Goal: Task Accomplishment & Management: Manage account settings

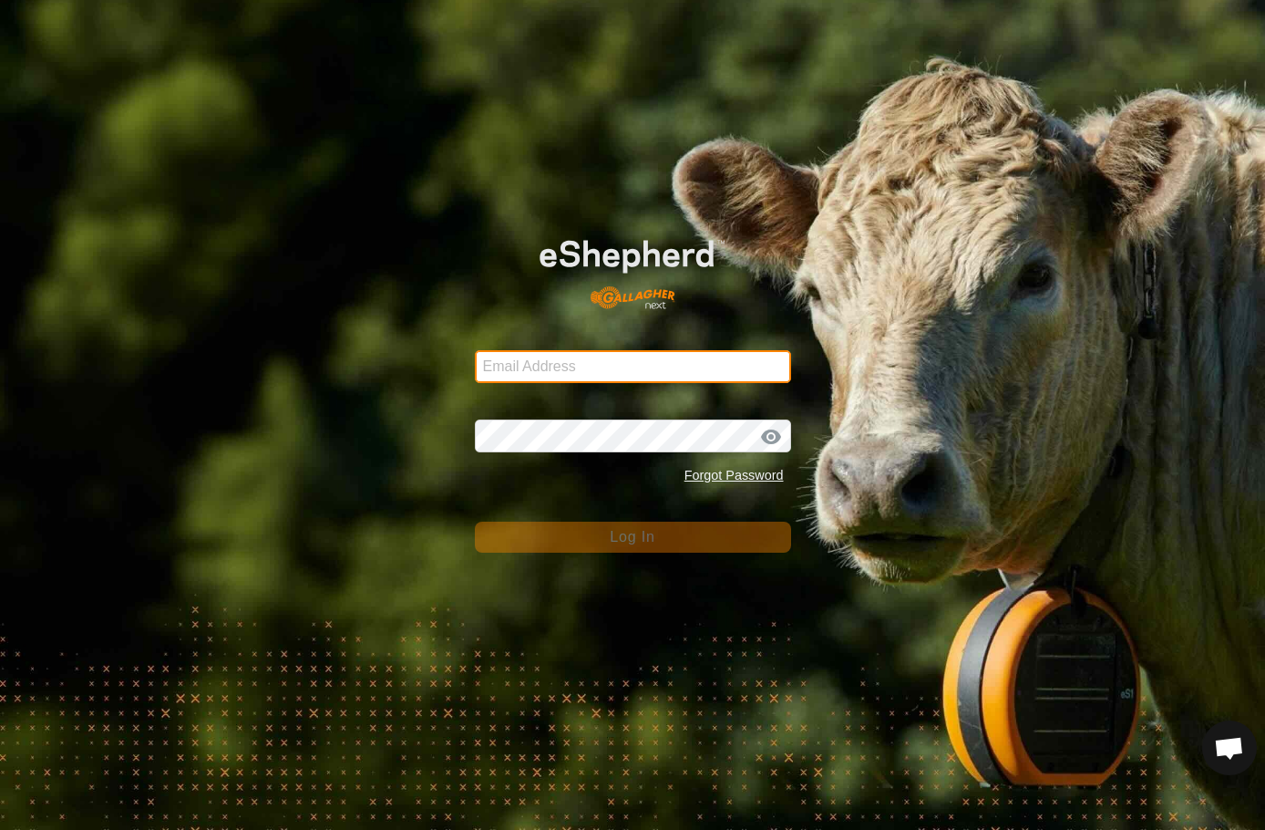
type input "[EMAIL_ADDRESS][DOMAIN_NAME]"
click at [580, 493] on form "Email Address [EMAIL_ADDRESS][DOMAIN_NAME] Password Forgot Password Log In" at bounding box center [633, 382] width 316 height 339
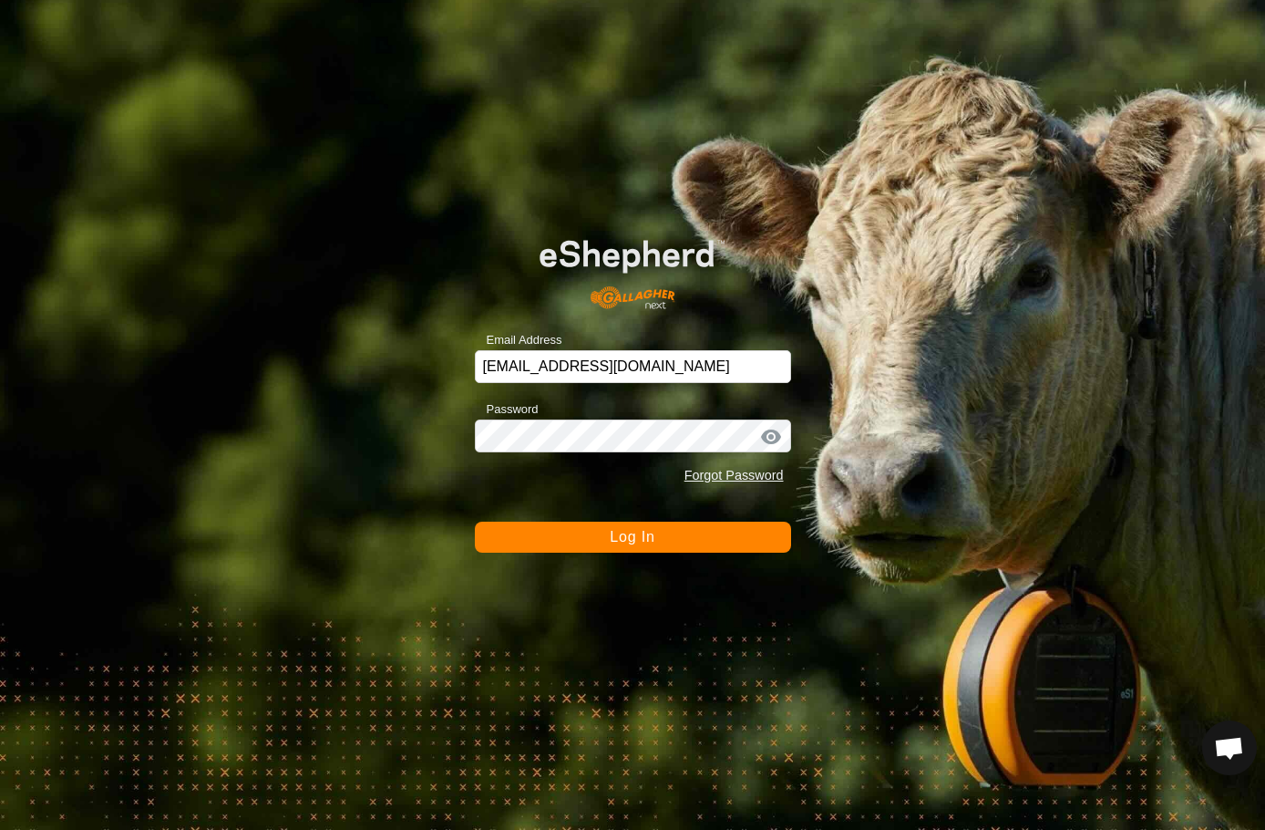
click at [598, 546] on button "Log In" at bounding box center [633, 536] width 316 height 31
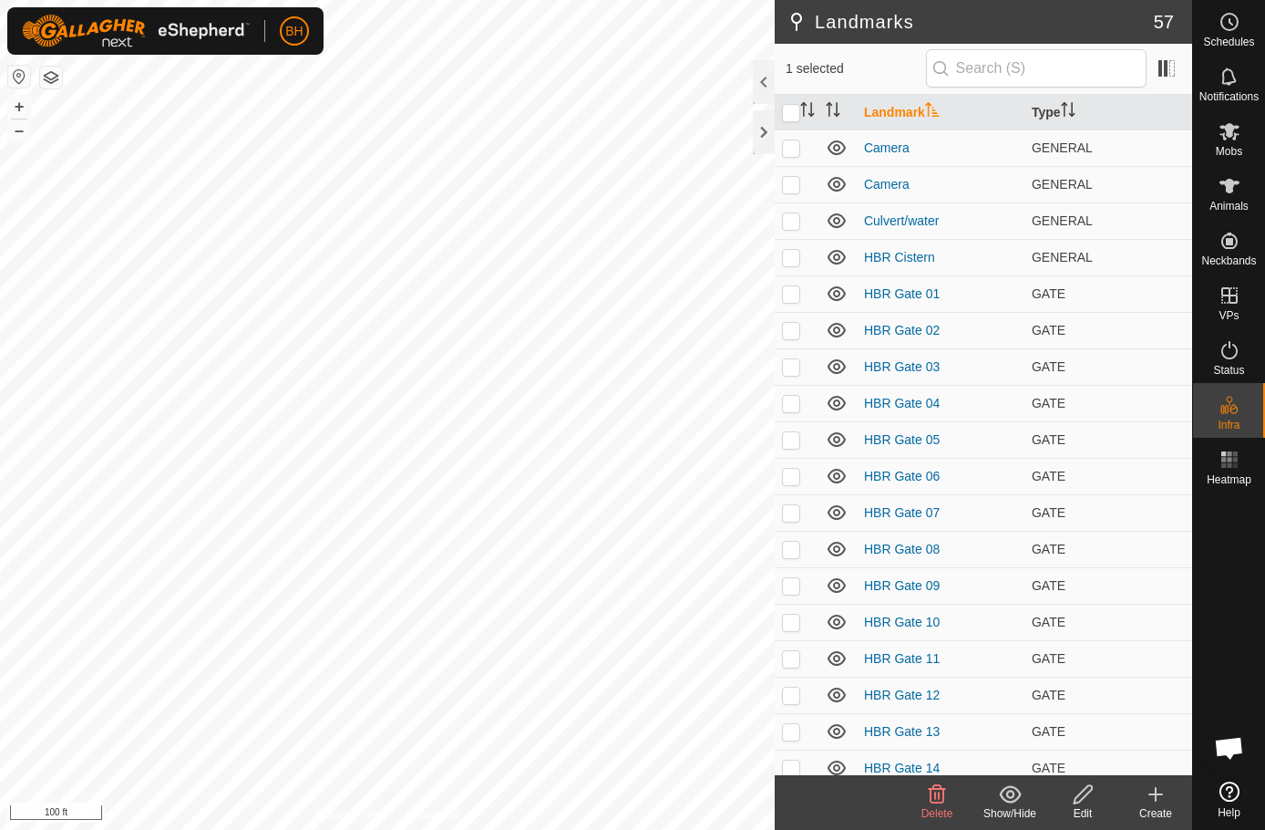
click at [1088, 798] on icon at bounding box center [1083, 794] width 23 height 22
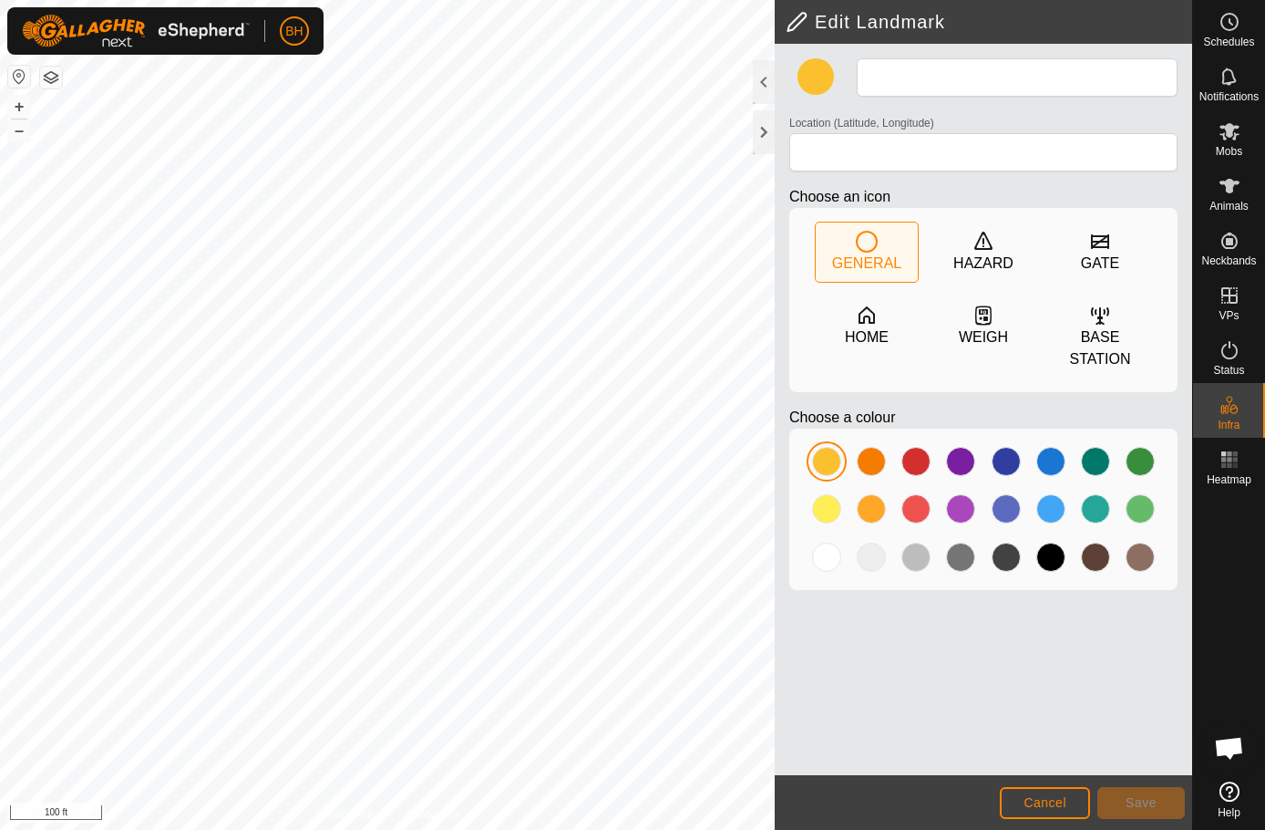
type input "Mineral feeder X2"
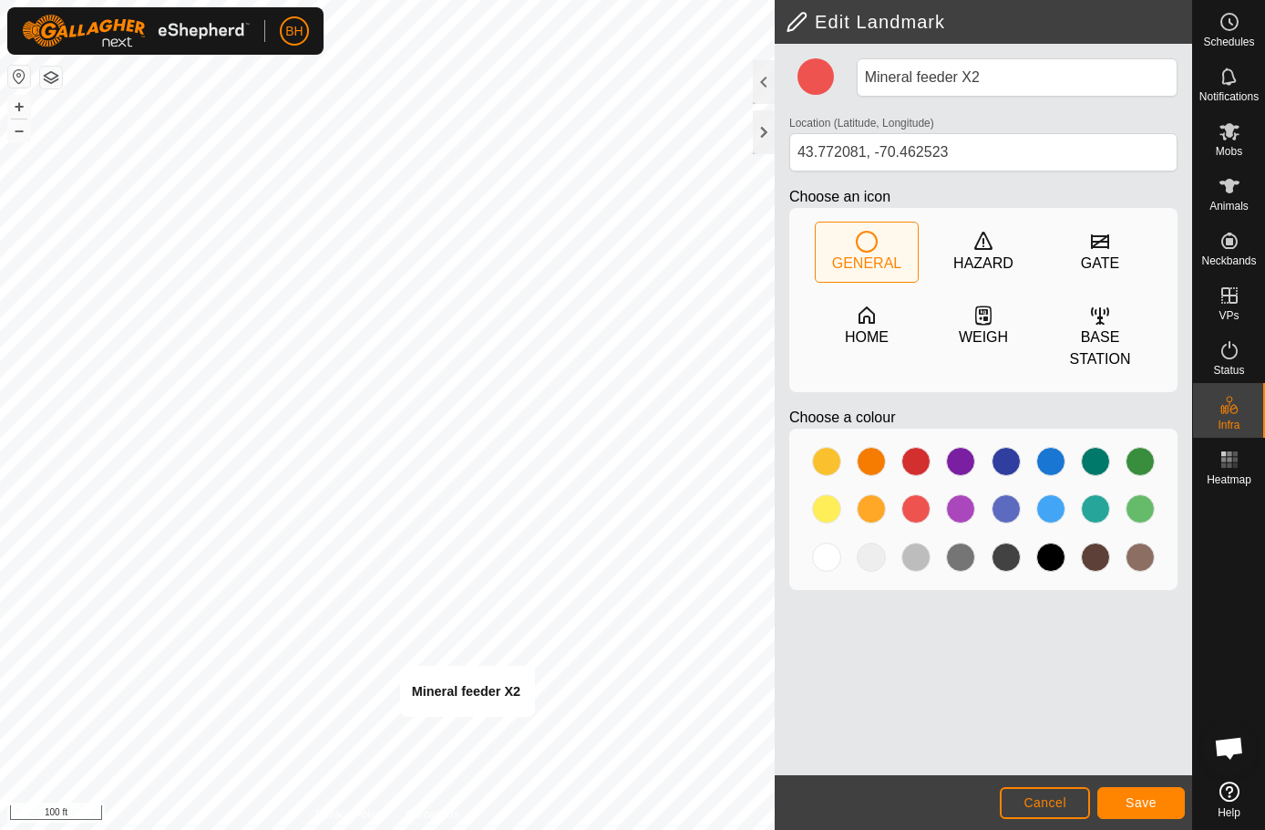
type input "43.770794, -70.462710"
click at [1061, 795] on span "Cancel" at bounding box center [1045, 802] width 43 height 15
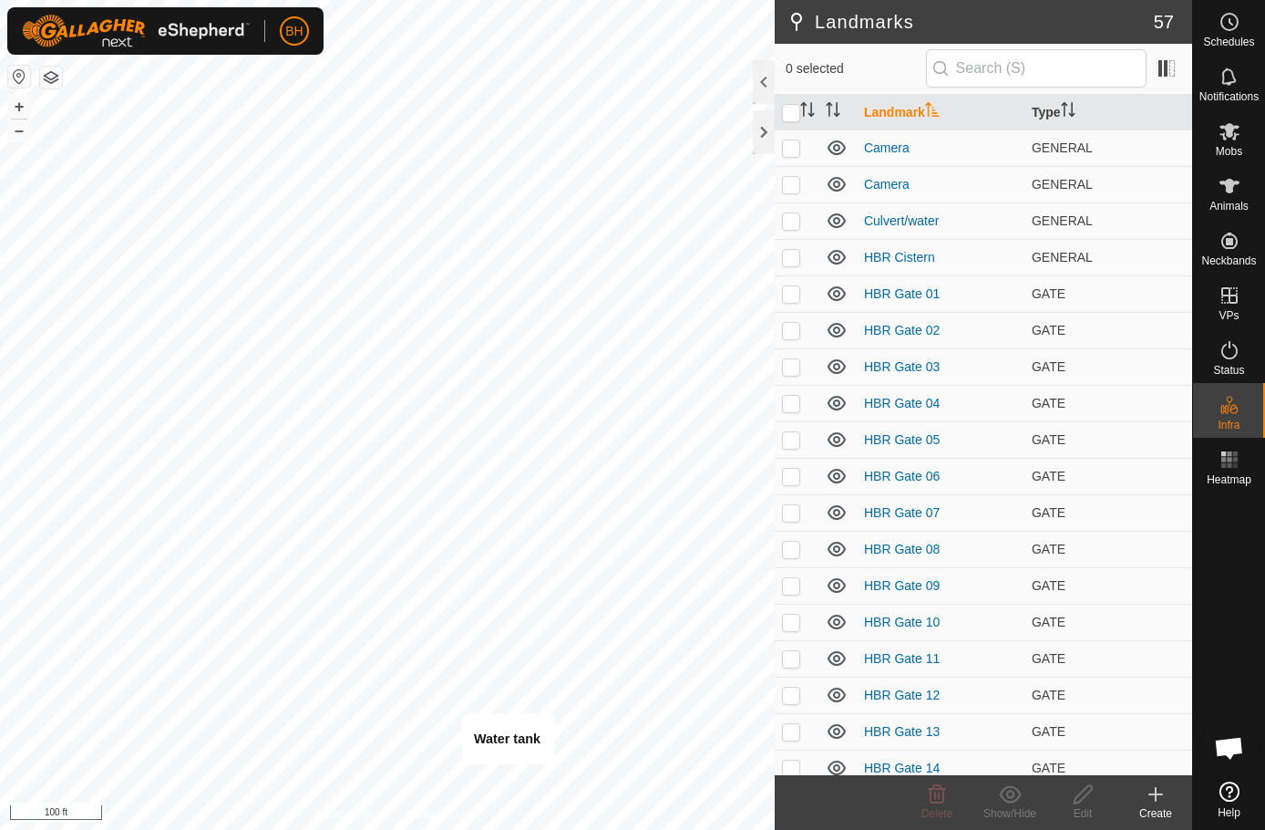
checkbox input "true"
click at [1088, 799] on icon at bounding box center [1083, 794] width 23 height 22
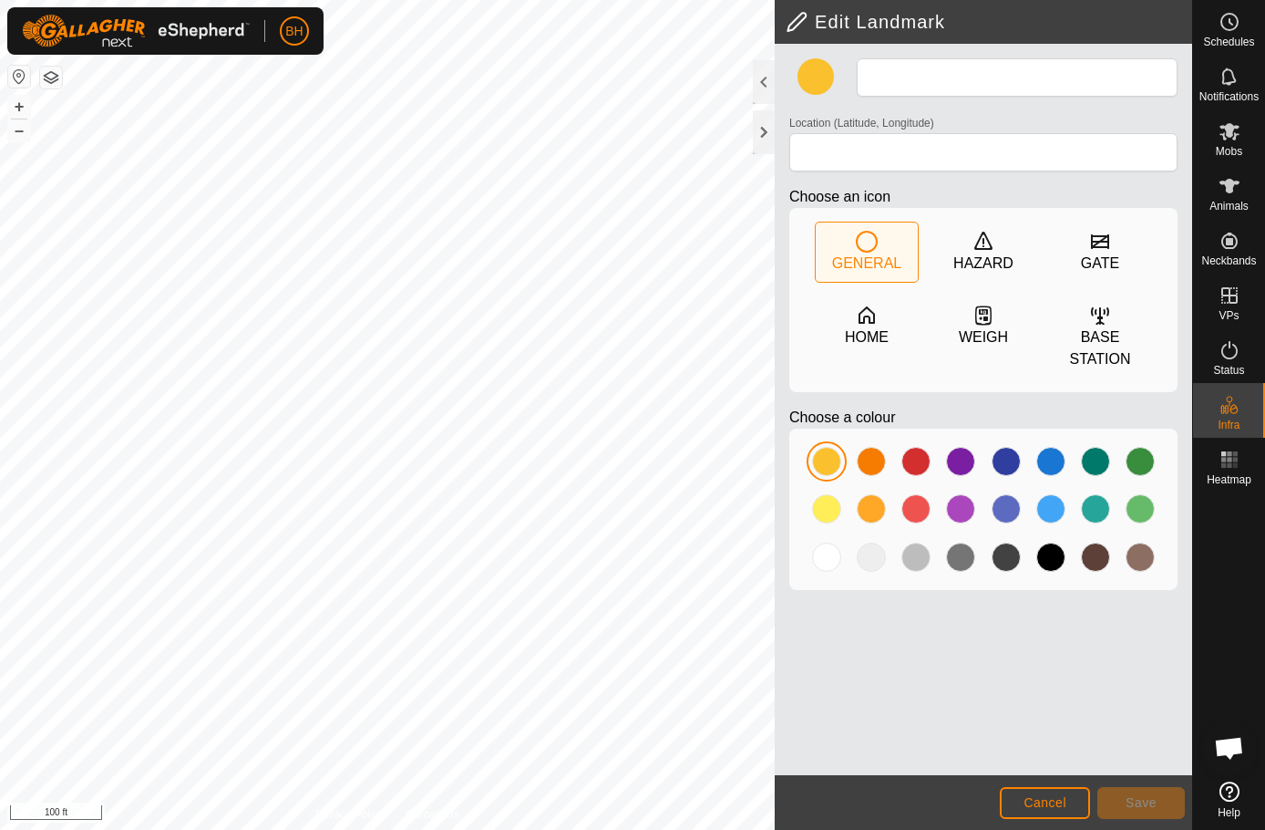
type input "Water tank"
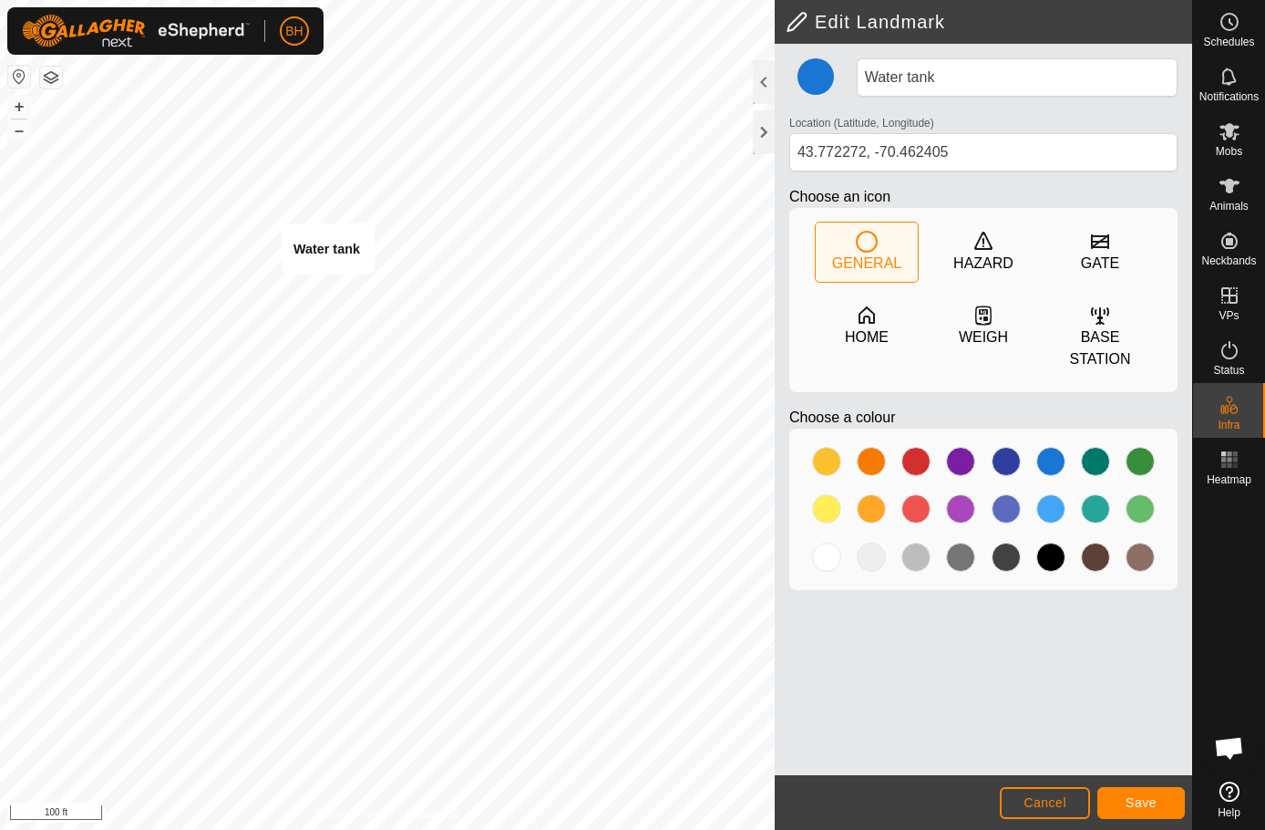
type input "43.773287, -70.462995"
click at [1157, 810] on button "Save" at bounding box center [1142, 803] width 88 height 32
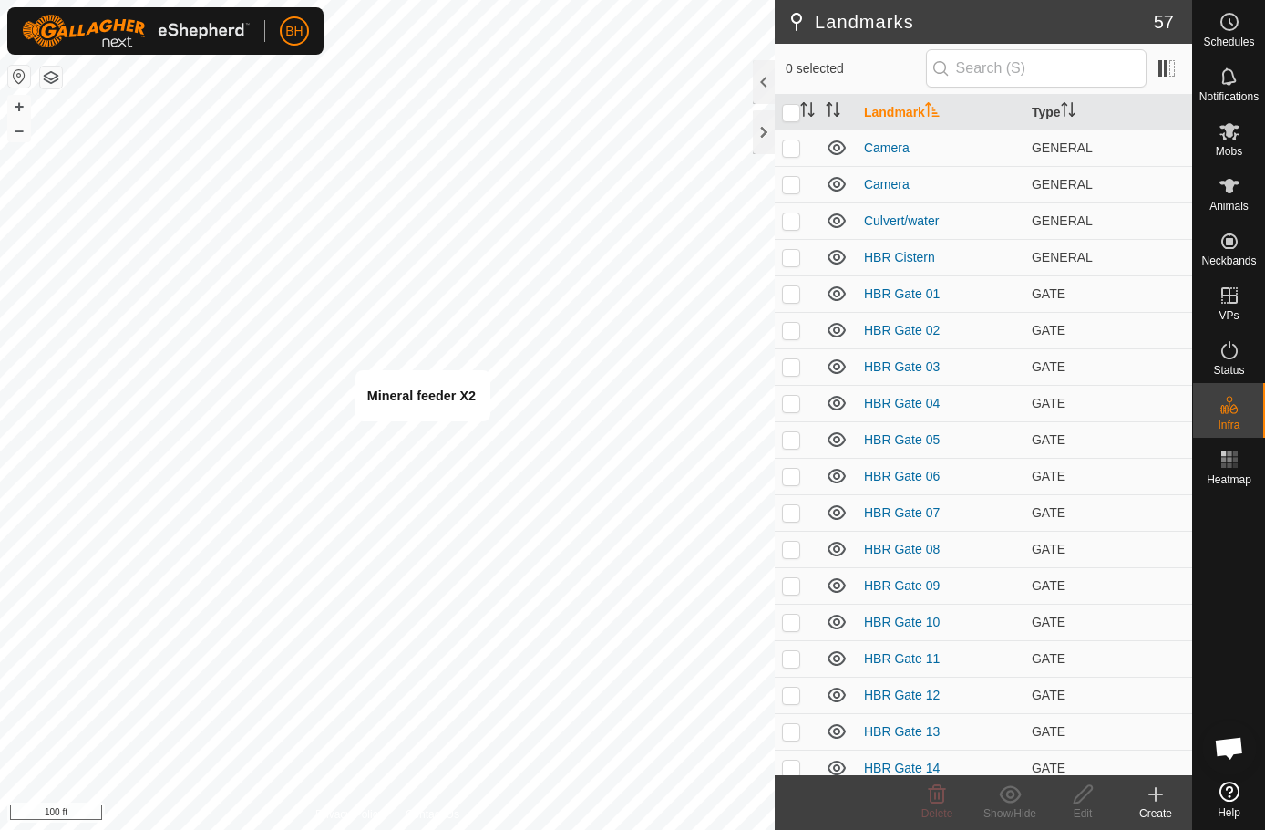
checkbox input "true"
click at [1076, 789] on icon at bounding box center [1083, 794] width 23 height 22
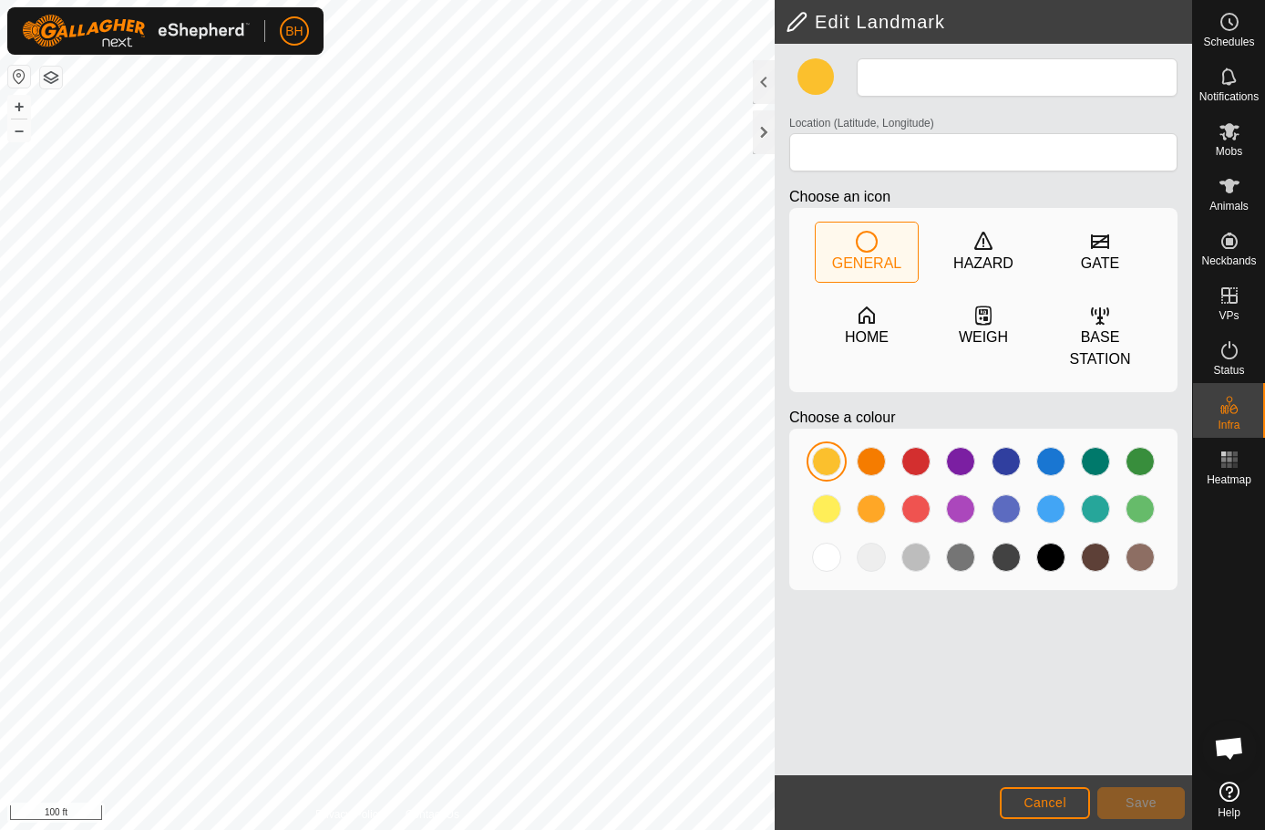
type input "Mineral feeder X2"
type input "43.770656, -70.462418"
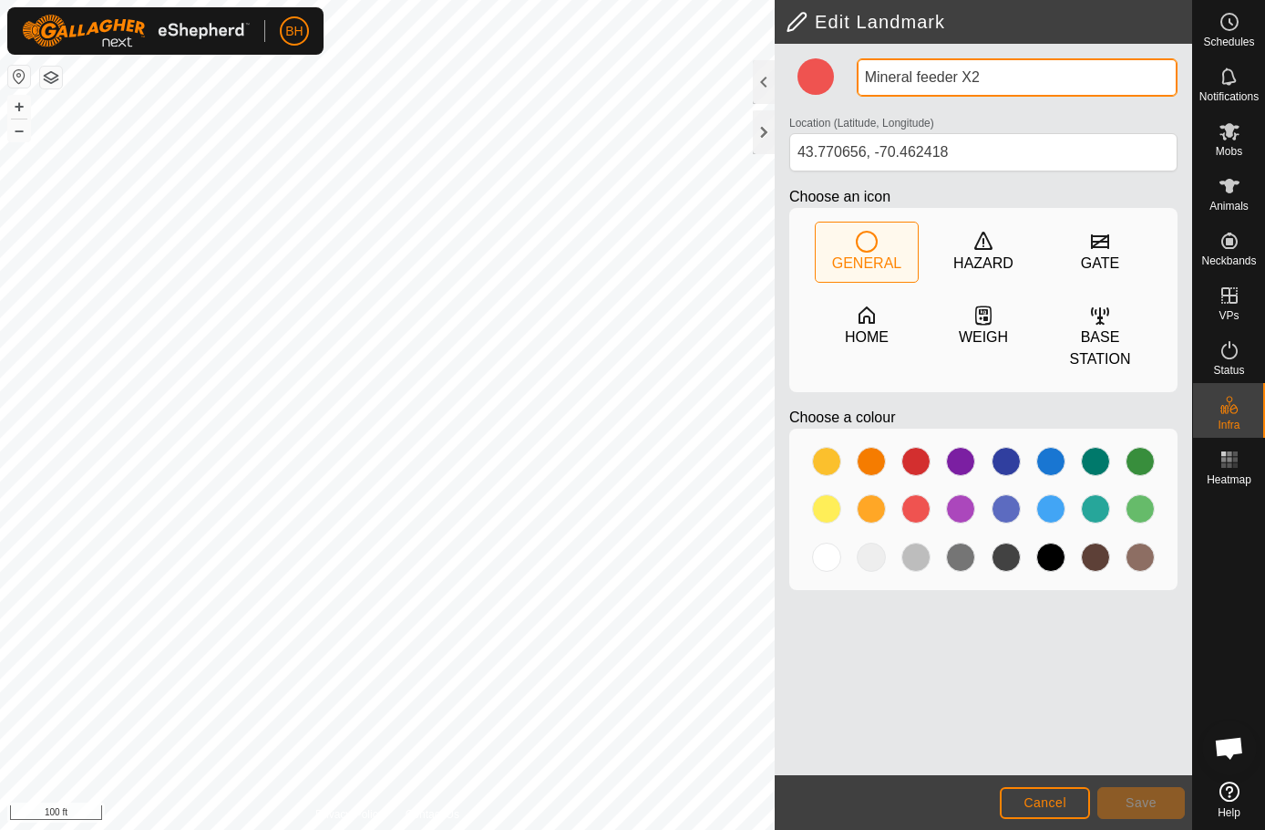
drag, startPoint x: 966, startPoint y: 69, endPoint x: 1083, endPoint y: 98, distance: 120.1
click at [1091, 94] on input "Mineral feeder X2" at bounding box center [1017, 77] width 321 height 38
type input "Mineral feeder"
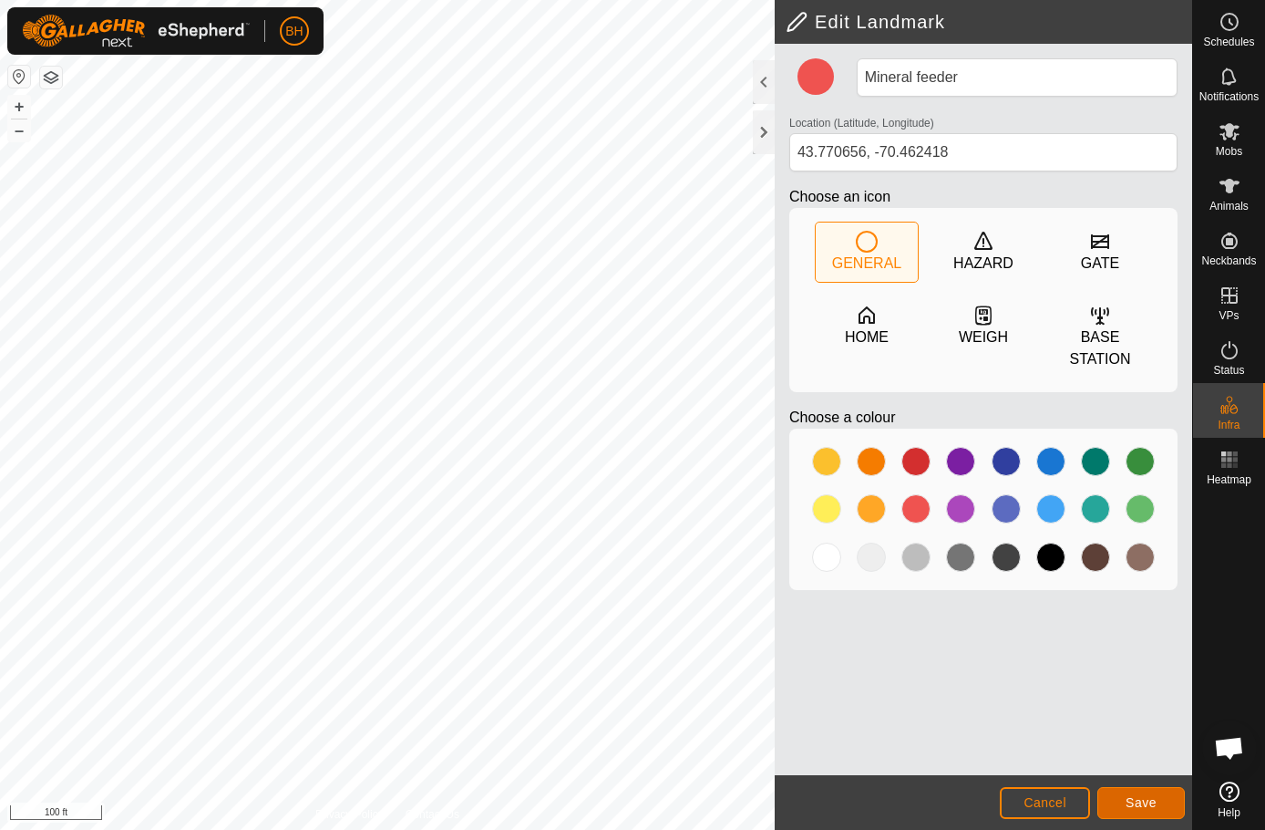
click at [1139, 813] on button "Save" at bounding box center [1142, 803] width 88 height 32
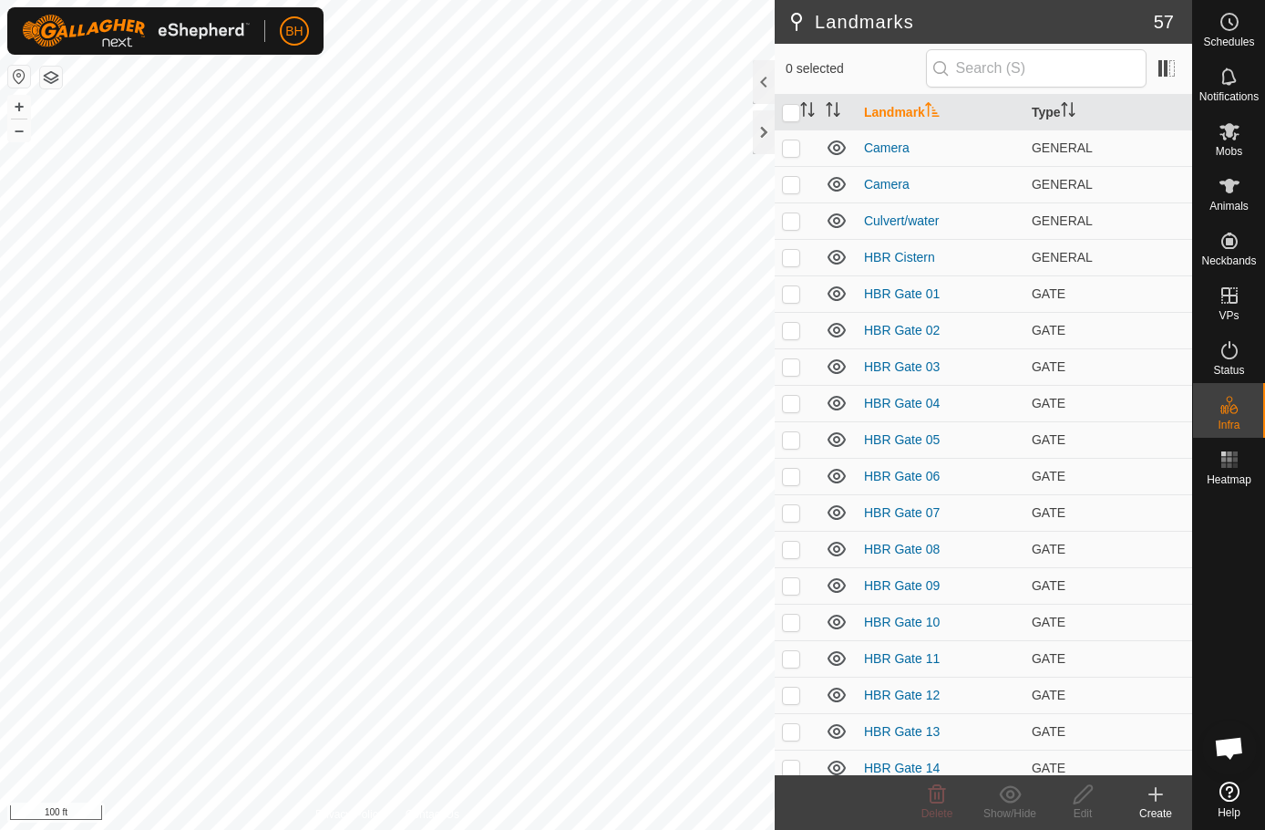
click at [1161, 810] on div "Create" at bounding box center [1155, 813] width 73 height 16
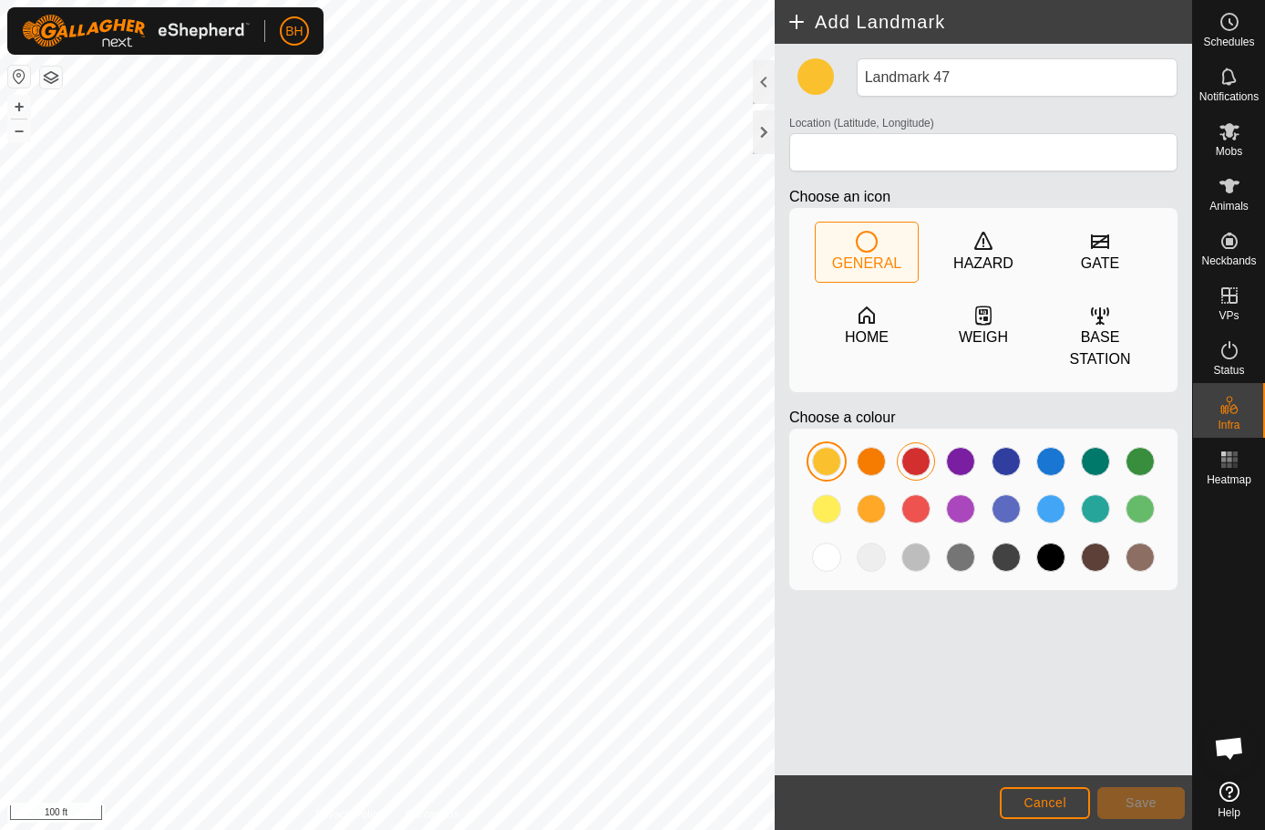
click at [923, 469] on div at bounding box center [916, 461] width 29 height 29
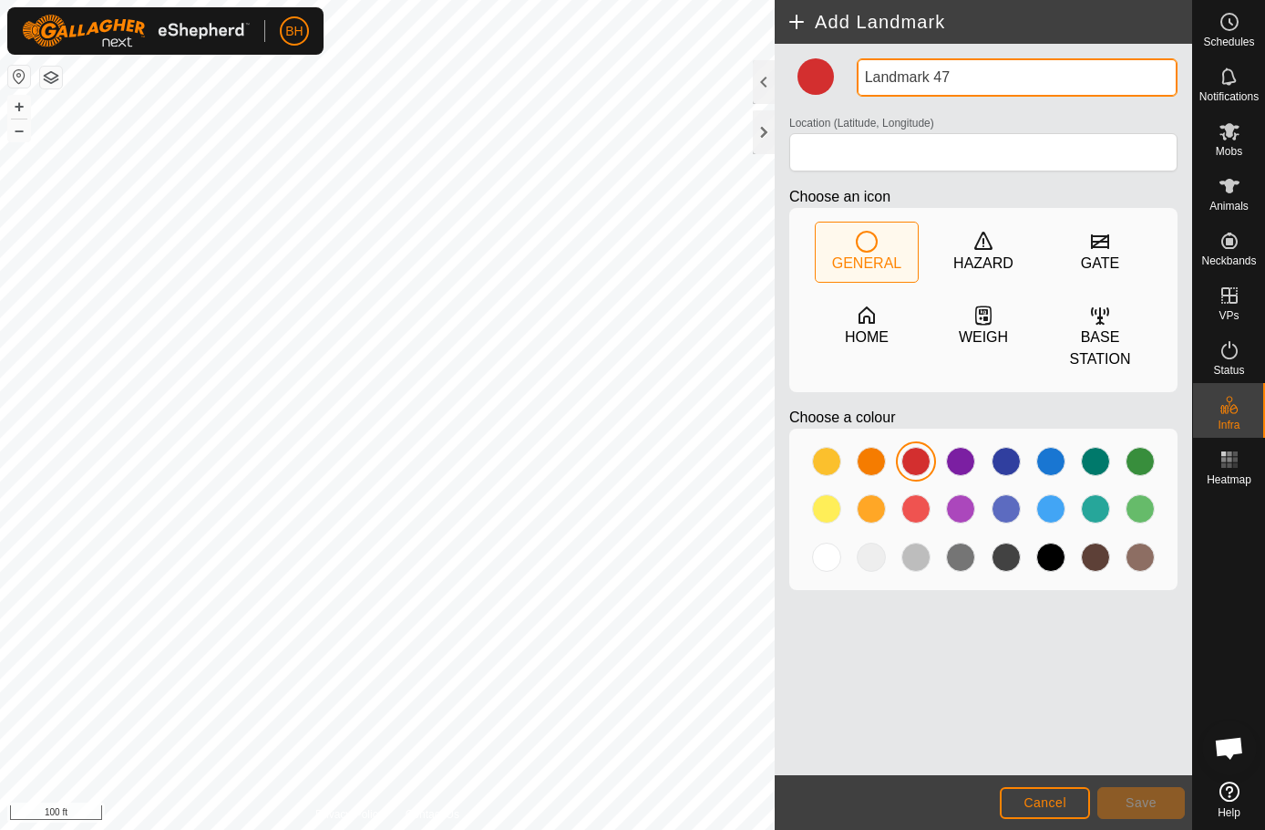
drag, startPoint x: 962, startPoint y: 86, endPoint x: 890, endPoint y: 67, distance: 74.3
click at [890, 67] on input "Landmark 47" at bounding box center [1017, 77] width 321 height 38
type input "L"
type input "Mineral feeder"
type input "43.773300, -70.462933"
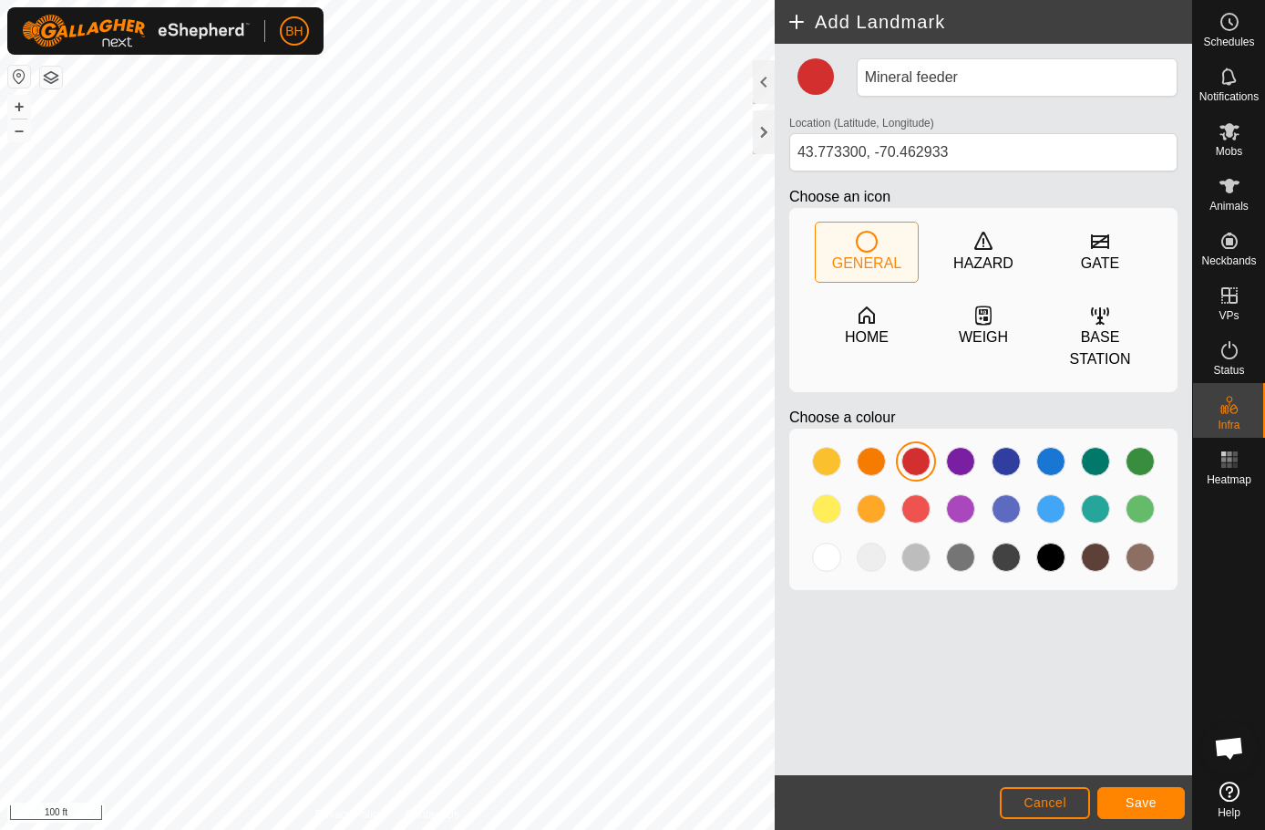
click at [1175, 819] on footer "Cancel Save" at bounding box center [984, 802] width 418 height 55
click at [1163, 799] on button "Save" at bounding box center [1142, 803] width 88 height 32
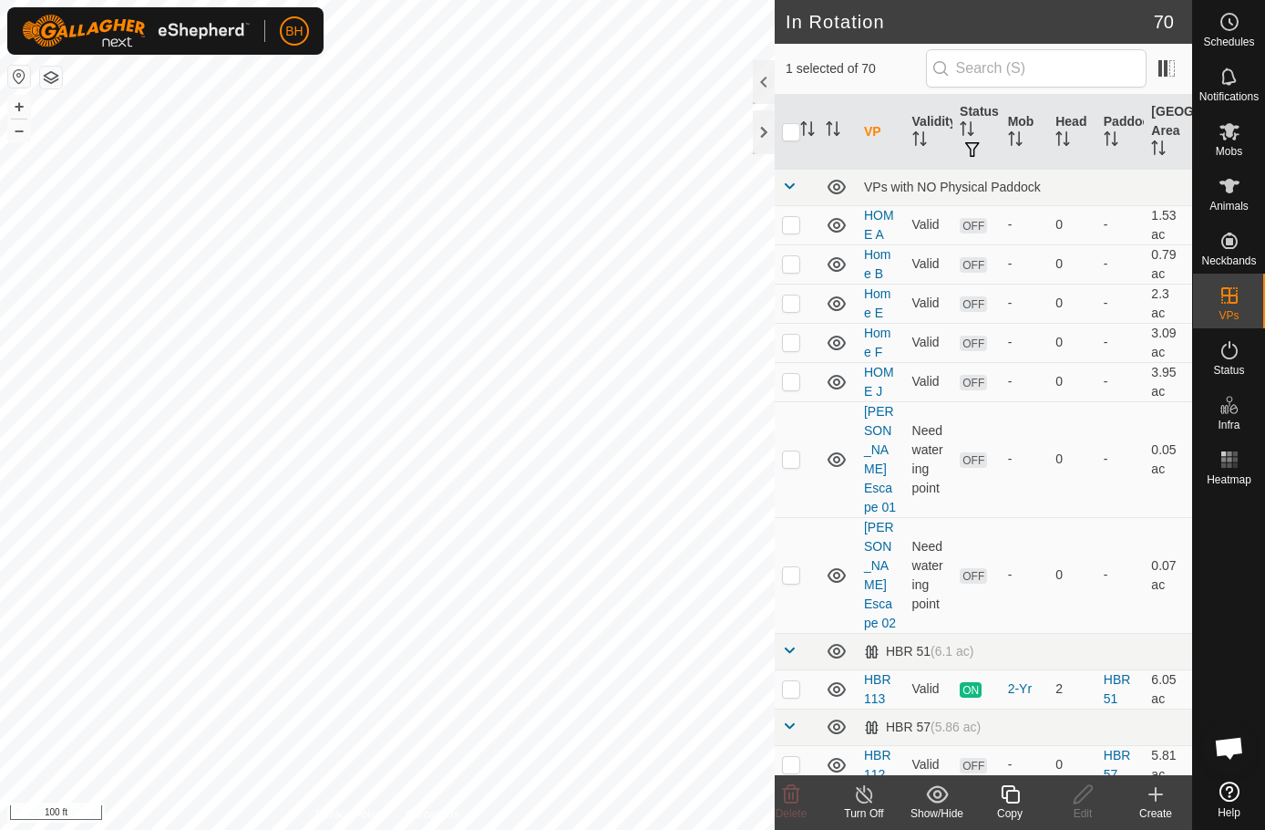
click at [1000, 799] on copy-svg-icon at bounding box center [1010, 794] width 73 height 22
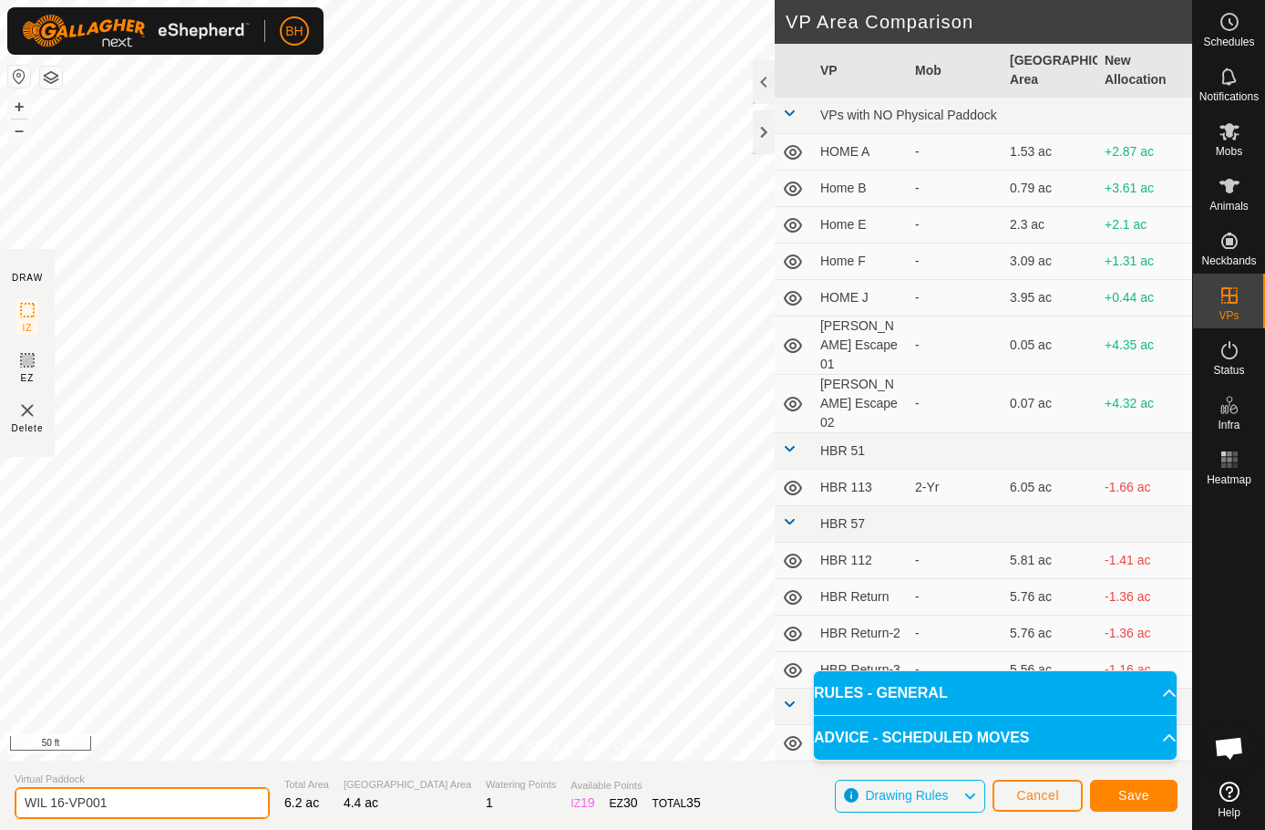
drag, startPoint x: 58, startPoint y: 797, endPoint x: 269, endPoint y: 821, distance: 212.0
click at [218, 815] on input "WIL 16-VP001" at bounding box center [142, 803] width 255 height 32
type input "WIL 17"
click at [1158, 799] on button "Save" at bounding box center [1134, 795] width 88 height 32
